Goal: Task Accomplishment & Management: Complete application form

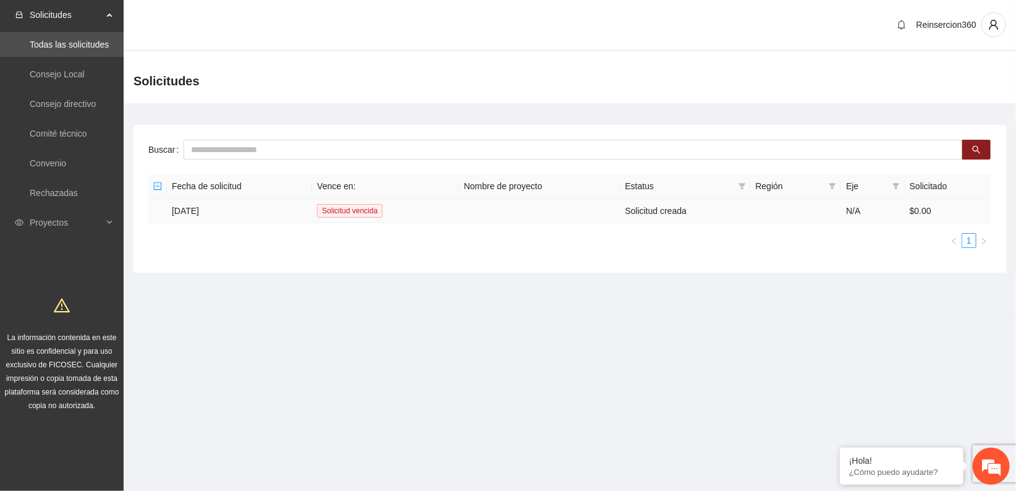
click at [201, 210] on td "[DATE]" at bounding box center [239, 210] width 145 height 25
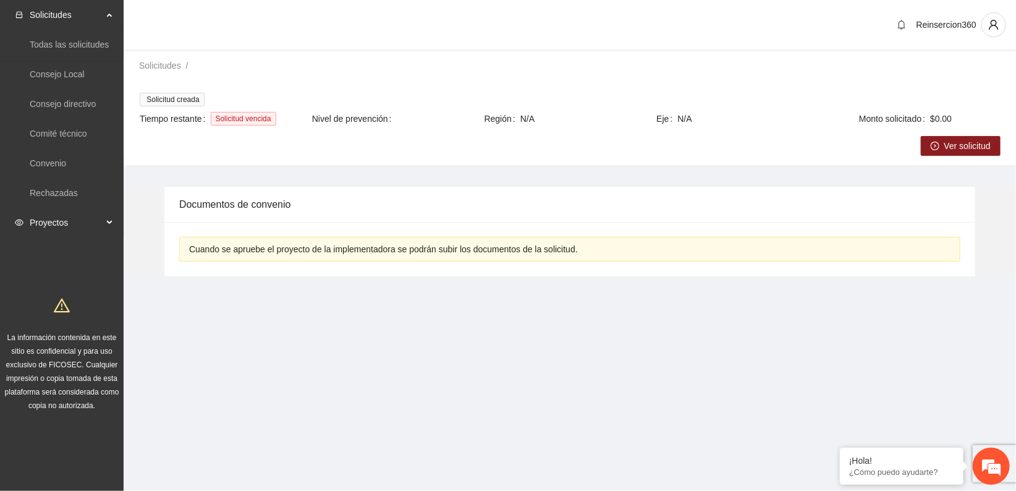
click at [51, 222] on span "Proyectos" at bounding box center [66, 222] width 73 height 25
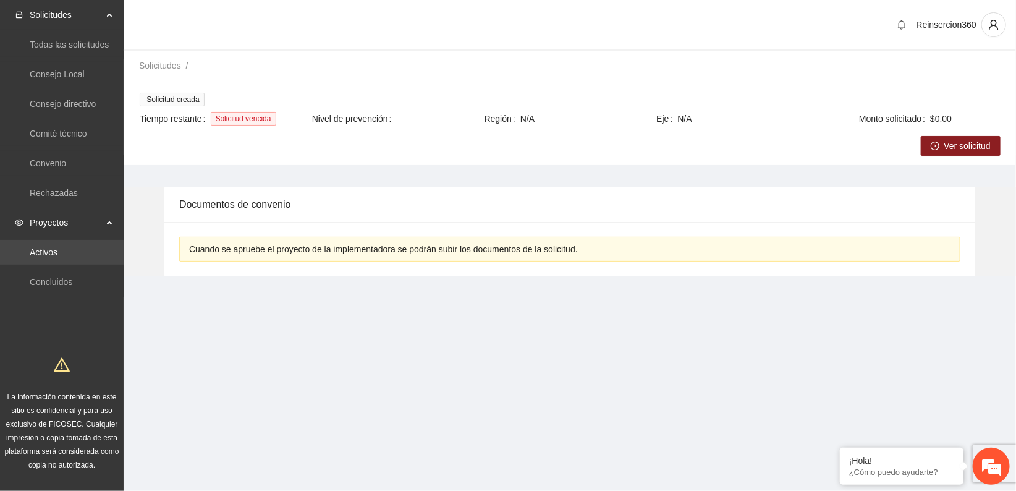
click at [53, 250] on link "Activos" at bounding box center [44, 252] width 28 height 10
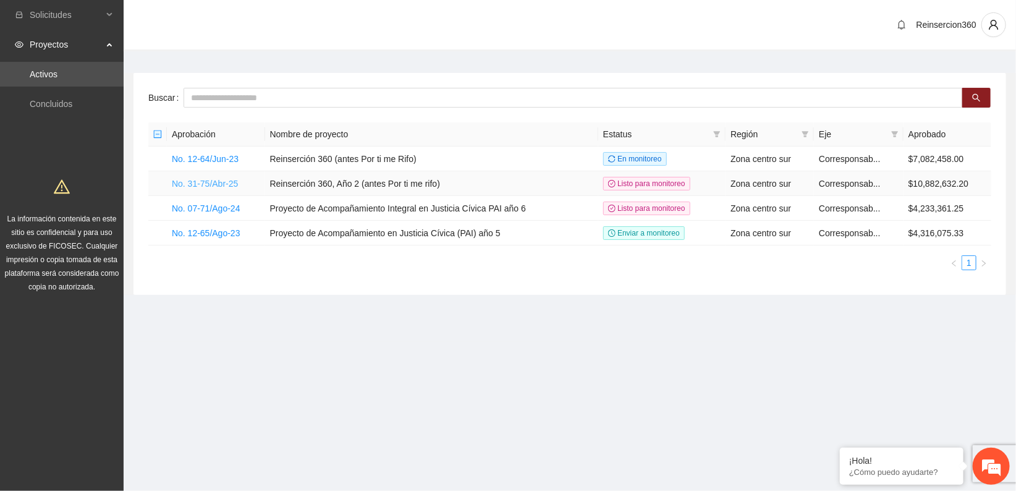
click at [208, 179] on link "No. 31-75/Abr-25" at bounding box center [205, 184] width 66 height 10
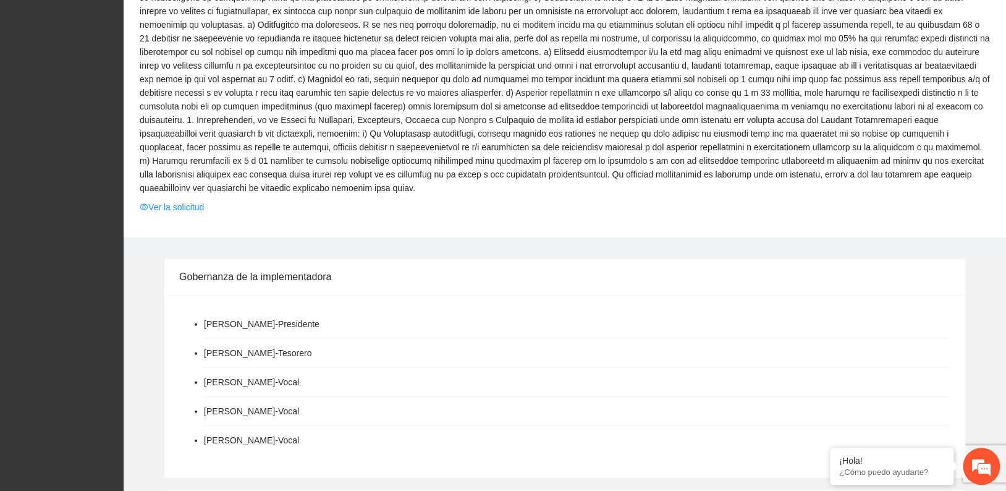
scroll to position [1014, 0]
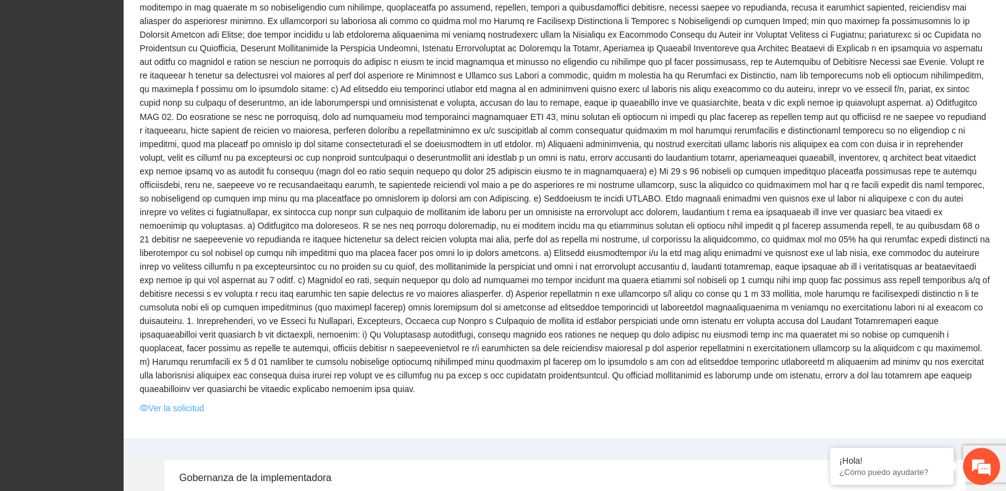
click at [167, 400] on link "Ver la solicitud" at bounding box center [172, 407] width 64 height 14
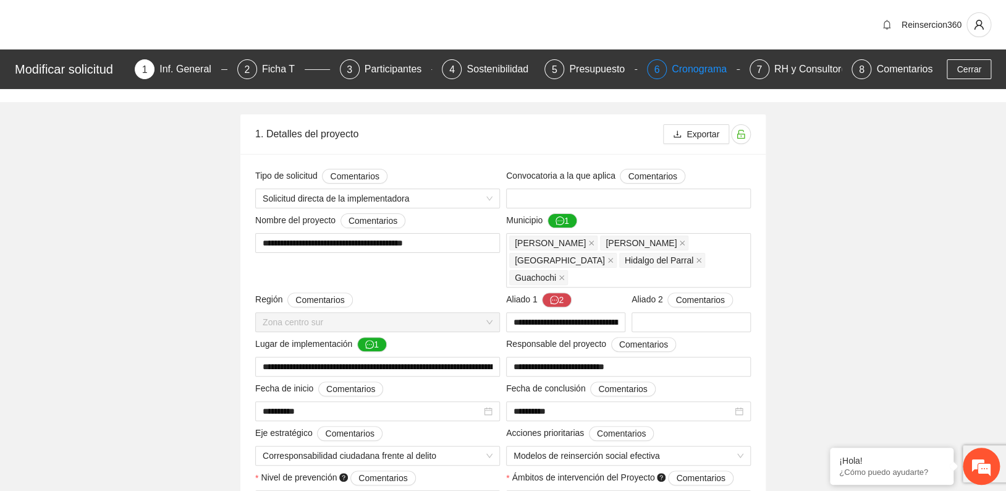
click at [687, 66] on div "Cronograma" at bounding box center [704, 69] width 65 height 20
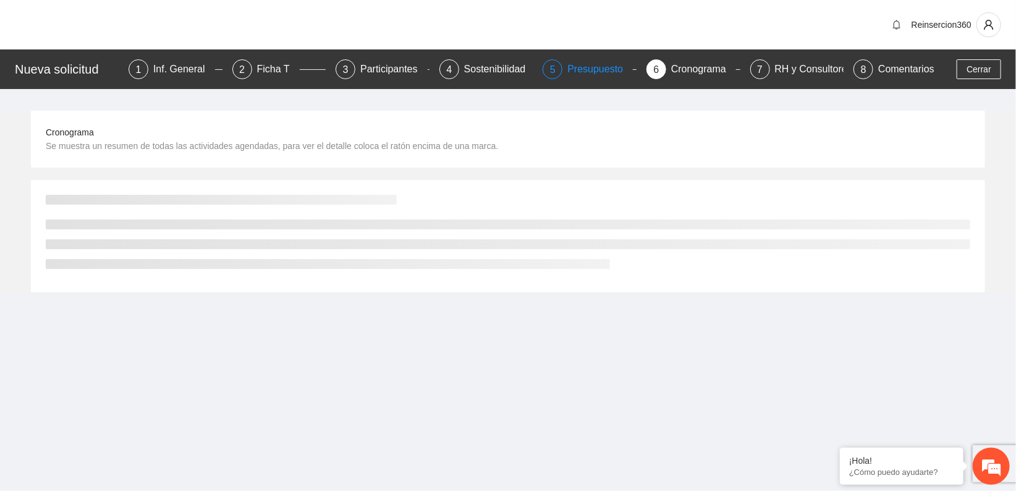
click at [587, 70] on div "Presupuesto" at bounding box center [600, 69] width 66 height 20
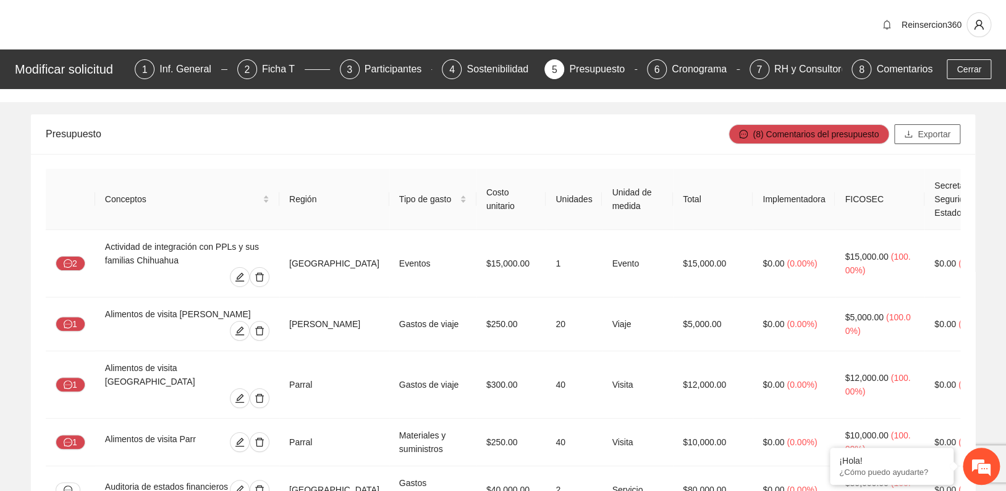
click at [940, 132] on span "Exportar" at bounding box center [934, 134] width 33 height 14
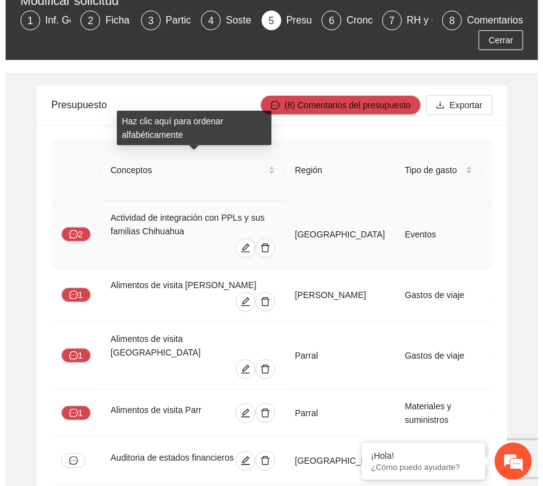
scroll to position [137, 0]
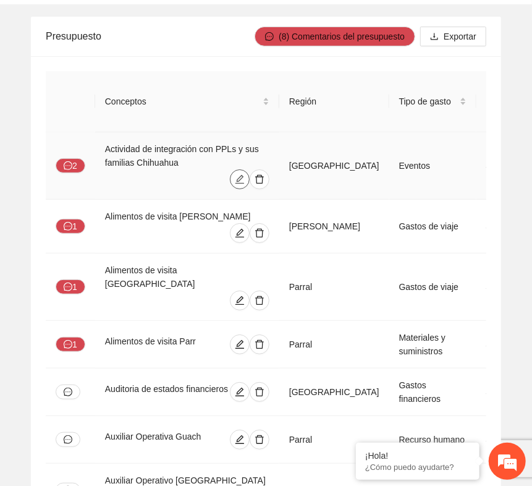
click at [242, 175] on icon "edit" at bounding box center [239, 179] width 9 height 9
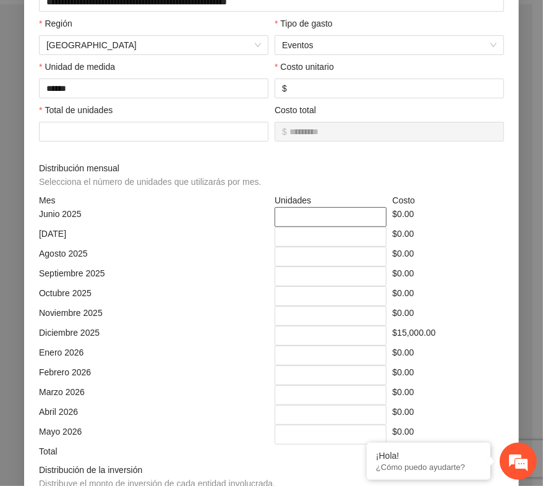
click at [287, 221] on input "*" at bounding box center [330, 217] width 112 height 20
click at [286, 239] on input "*" at bounding box center [330, 237] width 112 height 20
drag, startPoint x: 283, startPoint y: 256, endPoint x: 285, endPoint y: 266, distance: 10.1
click at [283, 258] on input "*" at bounding box center [330, 257] width 112 height 20
click at [287, 270] on input "*" at bounding box center [330, 276] width 112 height 20
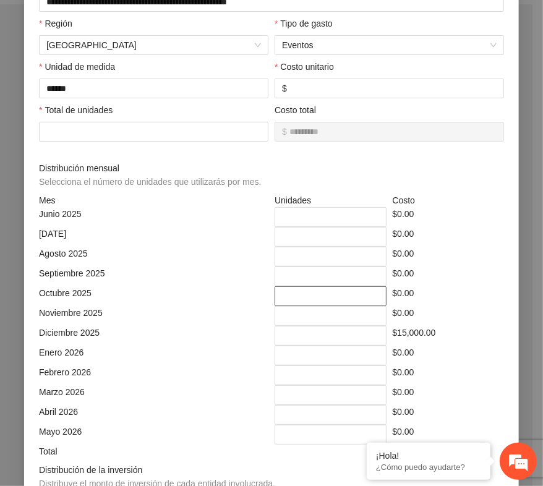
click at [287, 299] on input "*" at bounding box center [330, 296] width 112 height 20
click at [291, 319] on input "*" at bounding box center [330, 316] width 112 height 20
click at [292, 333] on input "*" at bounding box center [330, 336] width 112 height 20
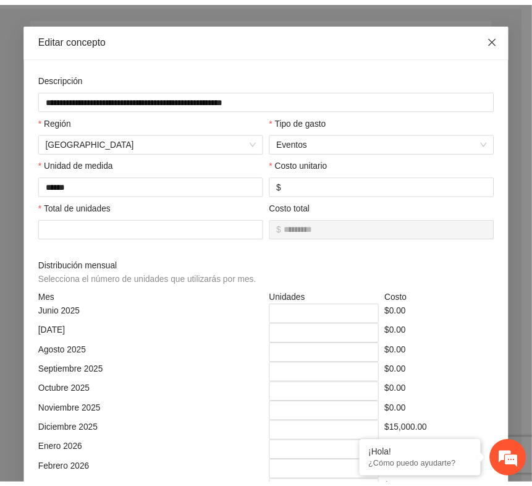
scroll to position [0, 0]
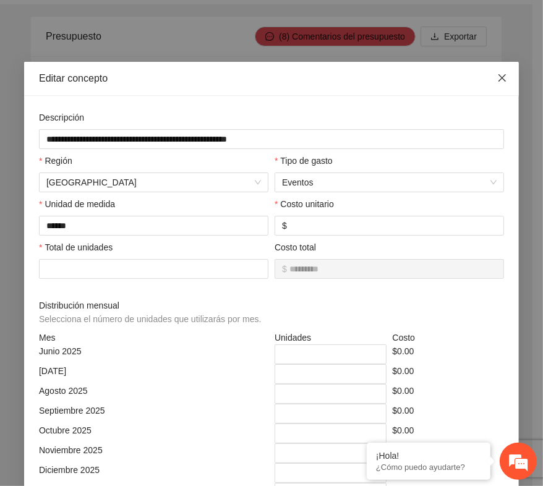
click at [497, 75] on icon "close" at bounding box center [502, 78] width 10 height 10
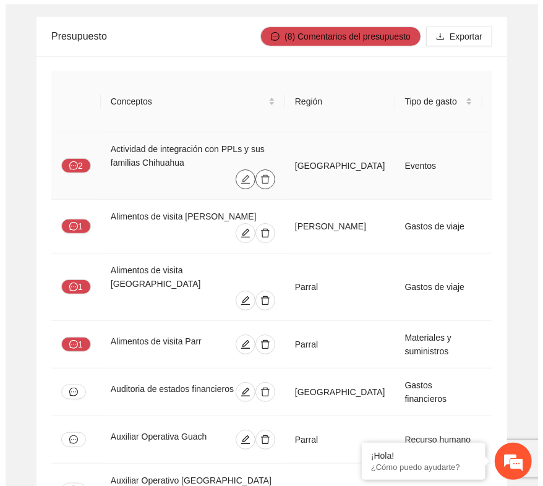
scroll to position [206, 0]
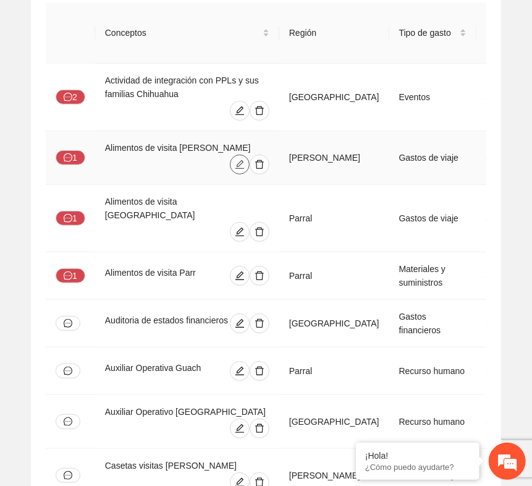
click at [236, 159] on span "edit" at bounding box center [240, 164] width 19 height 10
type input "********"
type input "**********"
type input "*****"
type input "***"
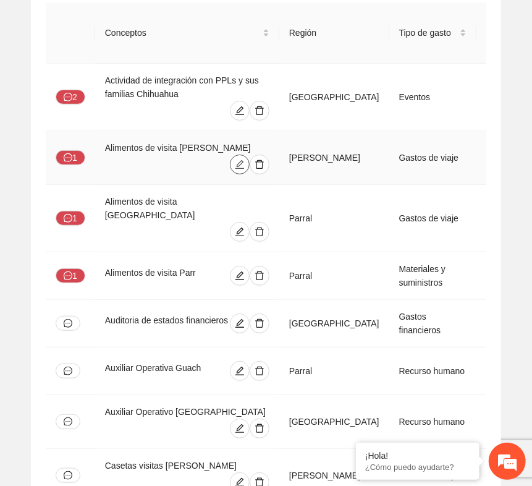
type input "**"
type input "*"
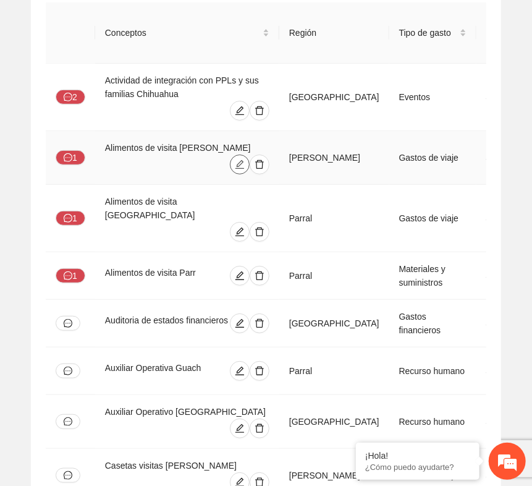
type input "*"
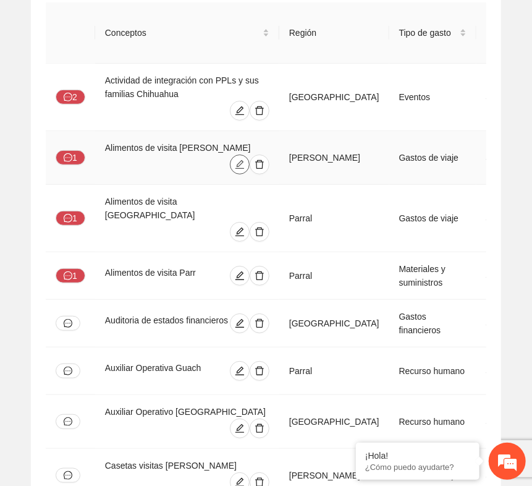
type input "*"
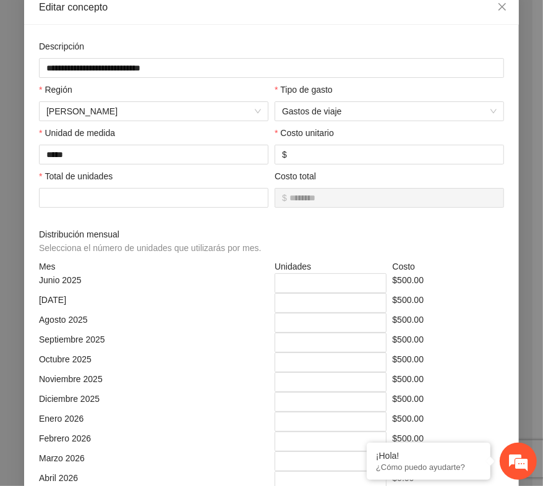
scroll to position [69, 0]
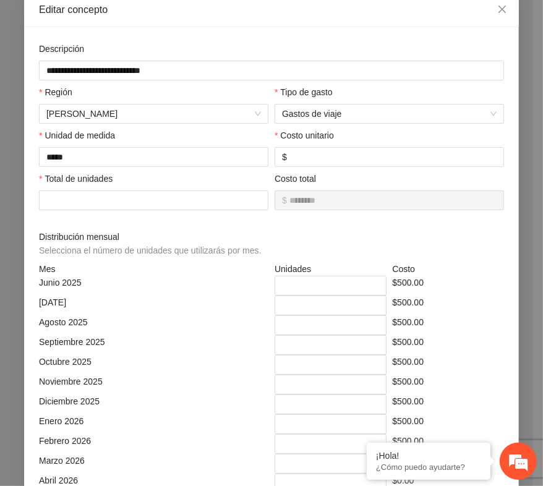
click at [151, 313] on div "[DATE]" at bounding box center [153, 305] width 235 height 20
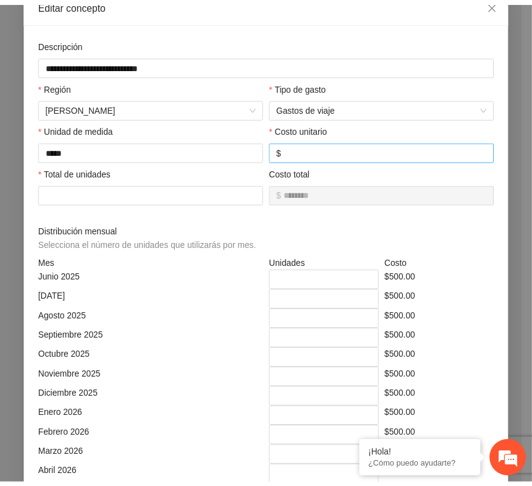
scroll to position [0, 0]
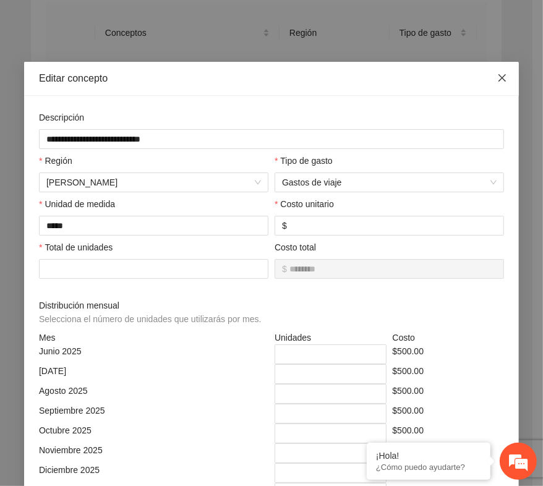
click at [491, 82] on span "Close" at bounding box center [501, 78] width 33 height 33
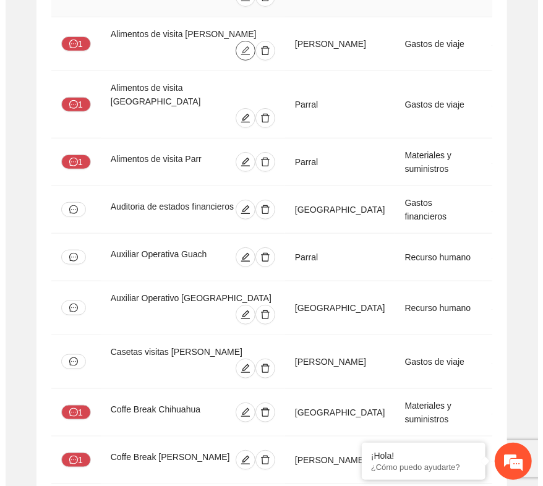
scroll to position [343, 0]
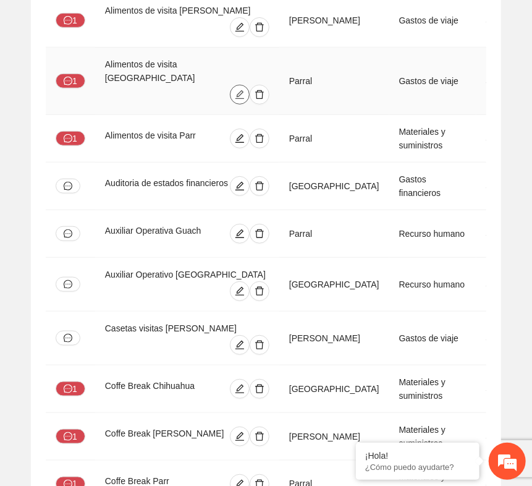
click at [241, 90] on icon "edit" at bounding box center [240, 95] width 10 height 10
type input "*********"
type input "**********"
type input "******"
type input "***"
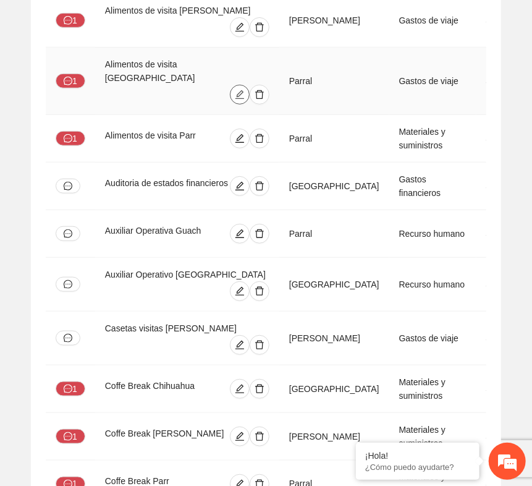
type input "**"
type input "*"
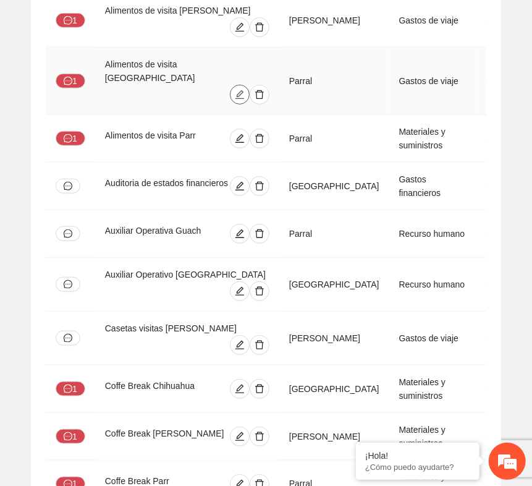
type input "*"
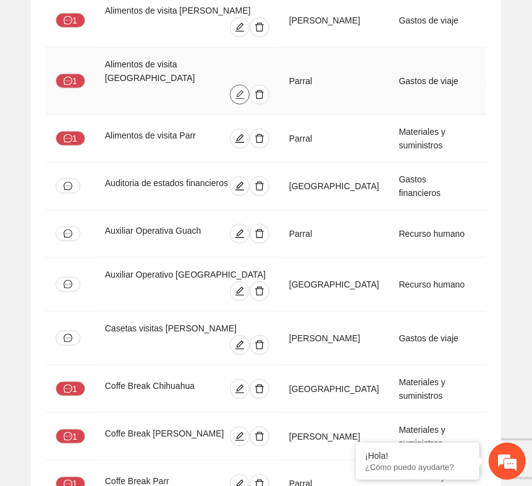
type input "*"
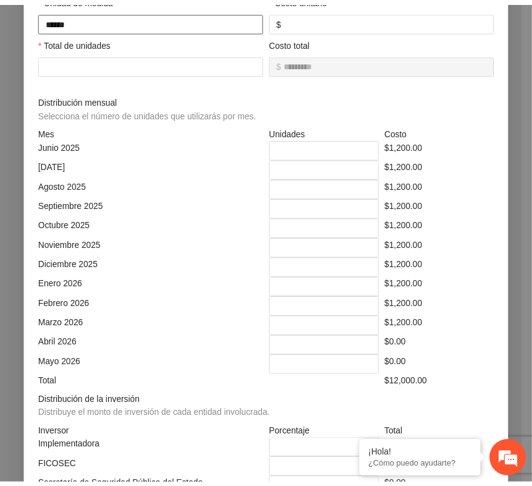
scroll to position [0, 0]
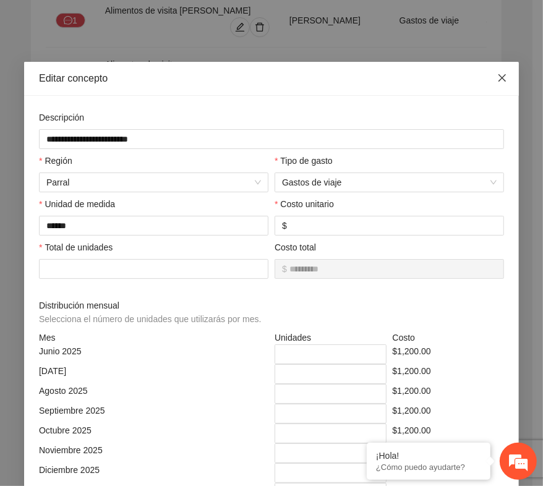
click at [498, 80] on icon "close" at bounding box center [501, 77] width 7 height 7
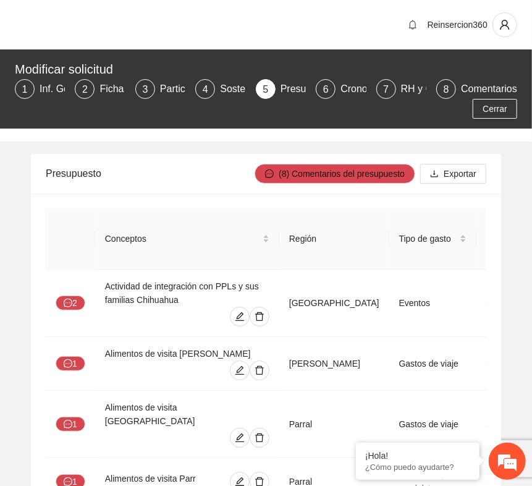
click at [358, 28] on div "Reinsercion360" at bounding box center [266, 24] width 532 height 49
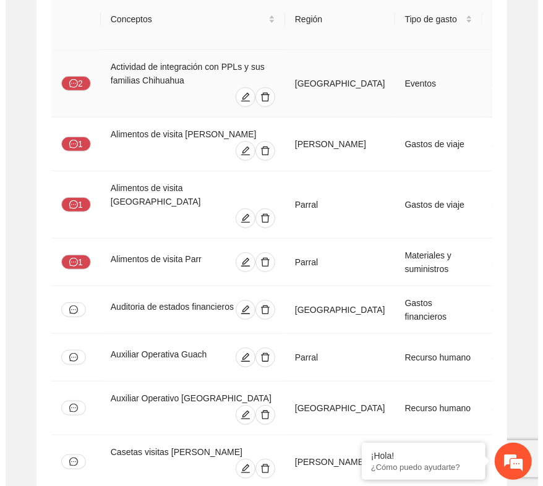
scroll to position [206, 0]
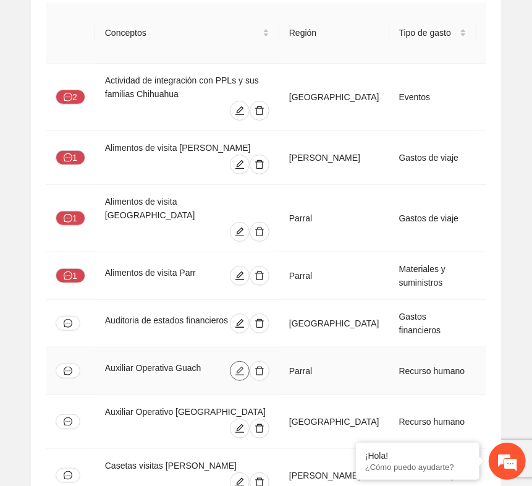
click at [237, 366] on span "edit" at bounding box center [240, 371] width 19 height 10
type input "**********"
type input "*****"
type input "**"
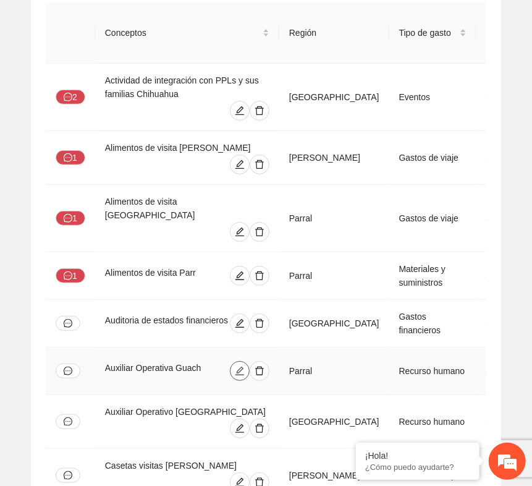
type input "*"
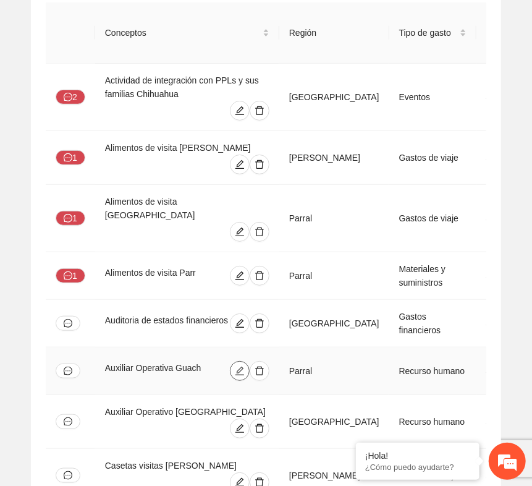
type input "*"
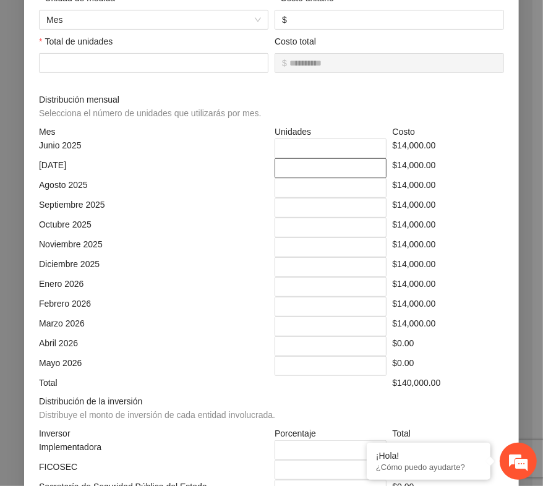
scroll to position [137, 0]
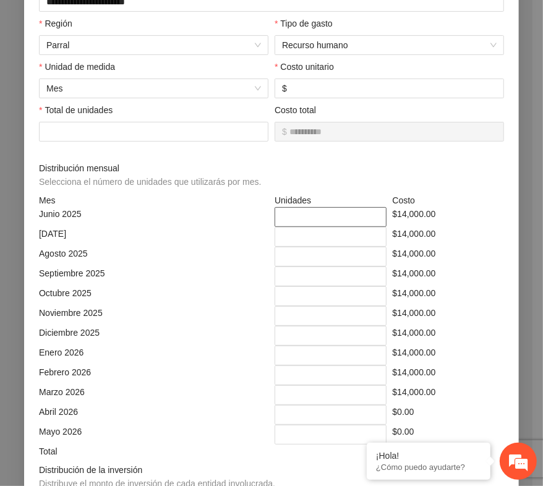
click at [287, 222] on input "*" at bounding box center [330, 217] width 112 height 20
click at [284, 235] on input "*" at bounding box center [330, 237] width 112 height 20
click at [288, 256] on input "*" at bounding box center [330, 257] width 112 height 20
click at [286, 216] on input "*" at bounding box center [330, 217] width 112 height 20
click at [287, 231] on input "*" at bounding box center [330, 237] width 112 height 20
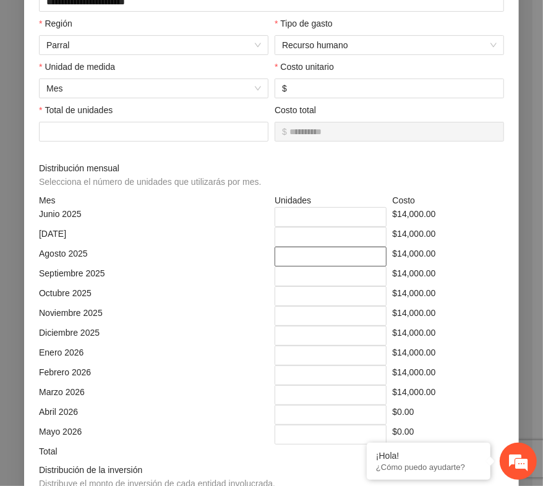
drag, startPoint x: 287, startPoint y: 257, endPoint x: 289, endPoint y: 265, distance: 8.2
click at [288, 258] on input "*" at bounding box center [330, 257] width 112 height 20
click at [289, 273] on input "*" at bounding box center [330, 276] width 112 height 20
drag, startPoint x: 285, startPoint y: 293, endPoint x: 284, endPoint y: 311, distance: 18.6
click at [285, 295] on input "*" at bounding box center [330, 296] width 112 height 20
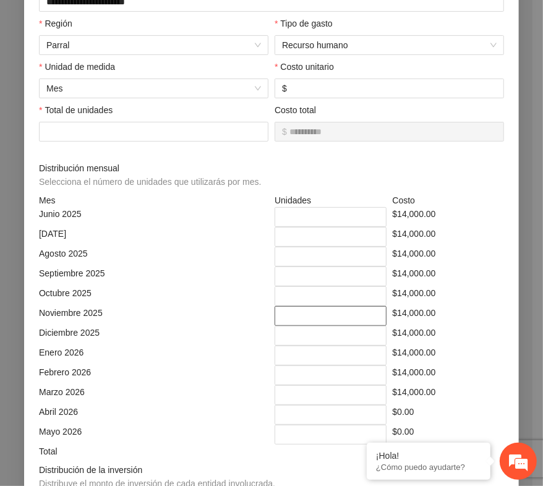
click at [282, 314] on input "*" at bounding box center [330, 316] width 112 height 20
drag, startPoint x: 282, startPoint y: 334, endPoint x: 287, endPoint y: 355, distance: 21.0
click at [282, 336] on input "*" at bounding box center [330, 336] width 112 height 20
click at [287, 355] on input "*" at bounding box center [330, 355] width 112 height 20
click at [287, 380] on input "*" at bounding box center [330, 375] width 112 height 20
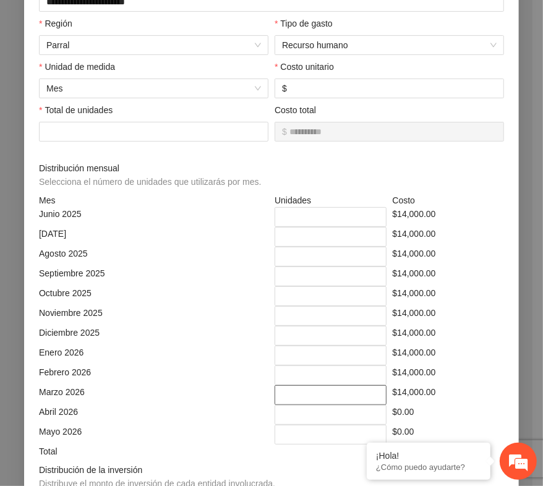
click at [287, 393] on input "*" at bounding box center [330, 395] width 112 height 20
